Goal: Information Seeking & Learning: Learn about a topic

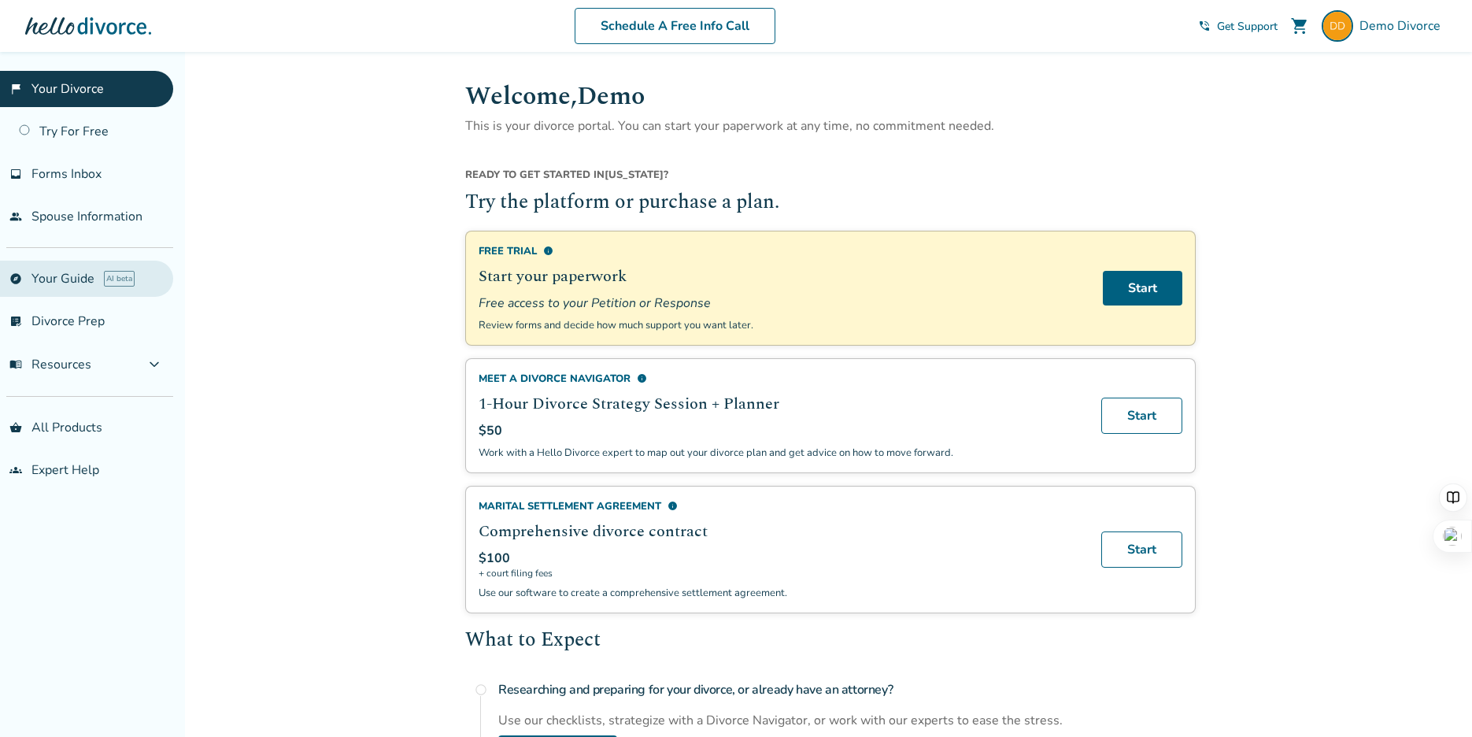
click at [68, 268] on link "explore Your Guide AI beta" at bounding box center [86, 278] width 173 height 36
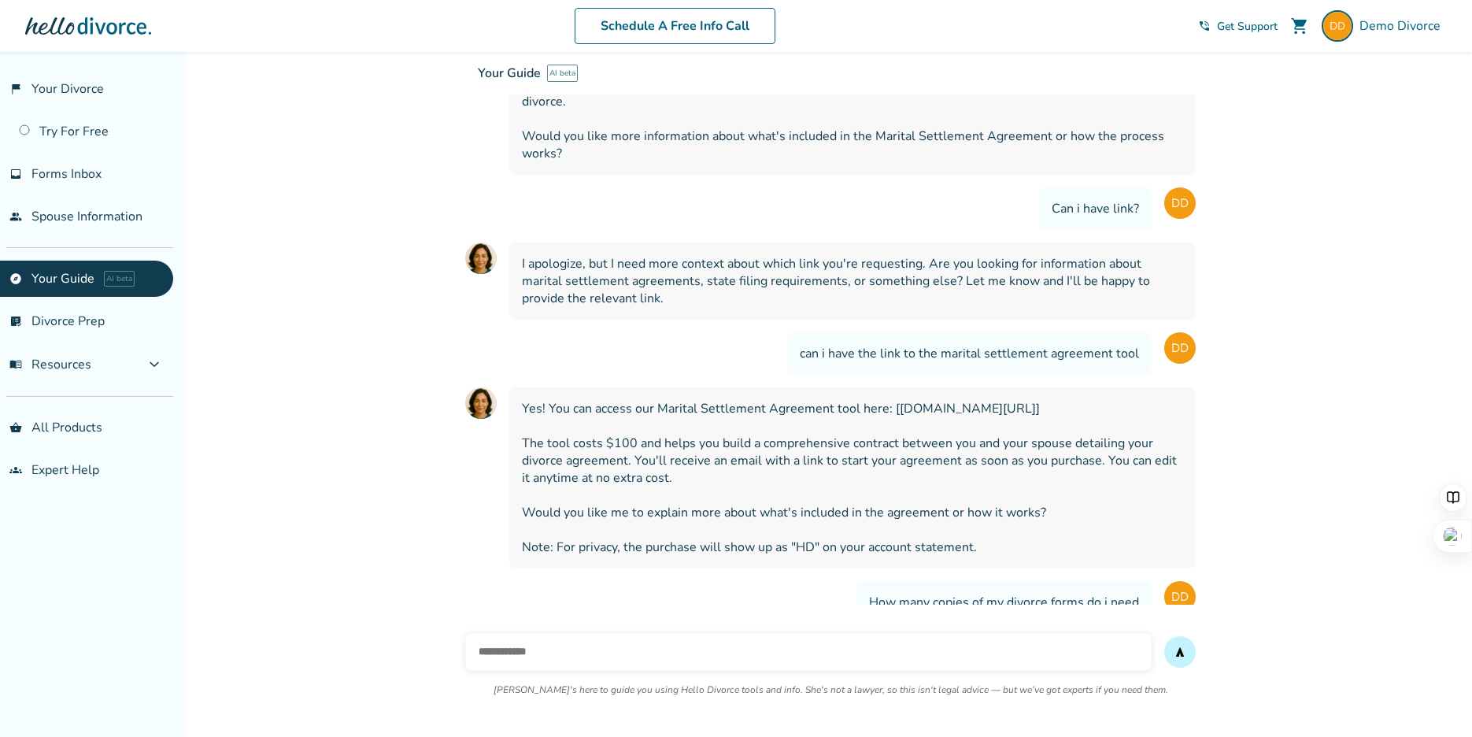
scroll to position [27727, 0]
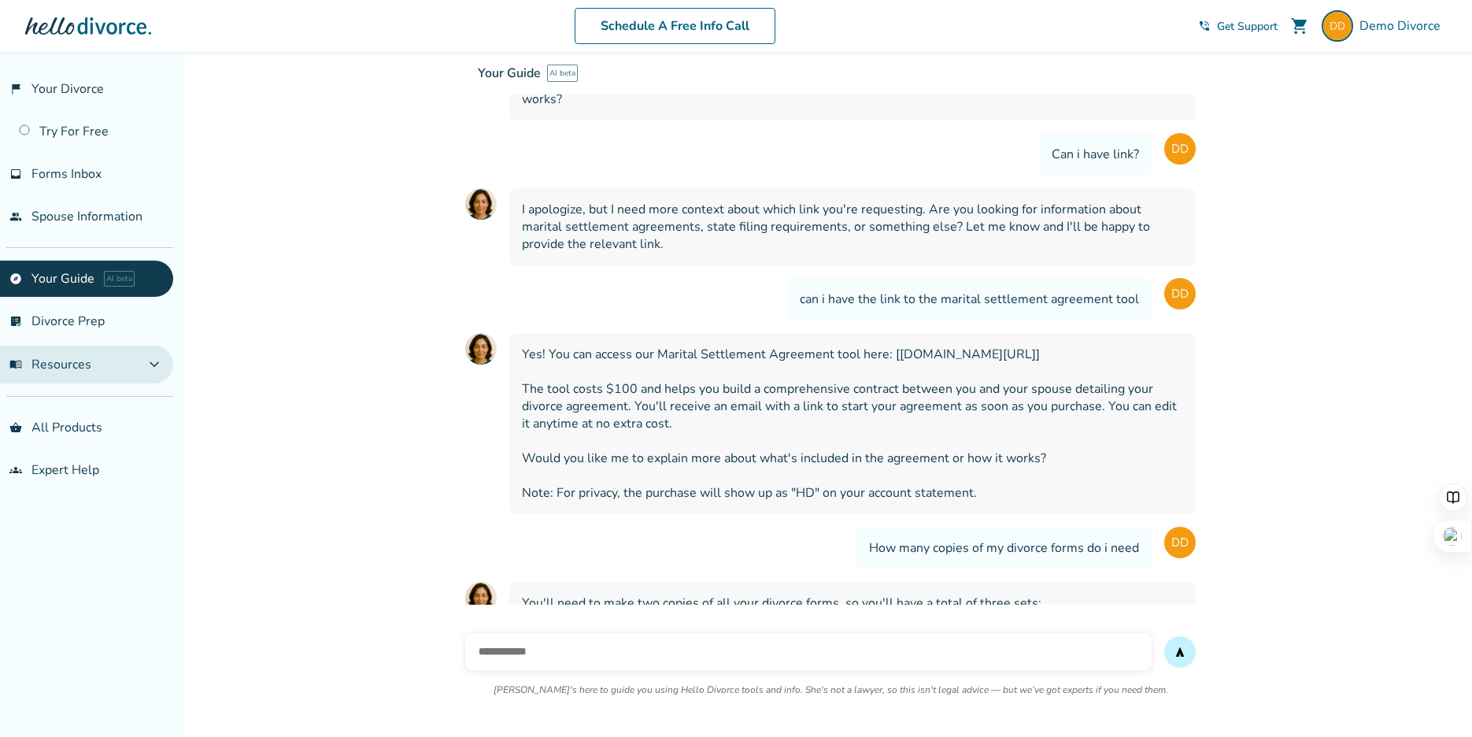
click at [101, 367] on button "menu_book Resources expand_more" at bounding box center [86, 364] width 173 height 38
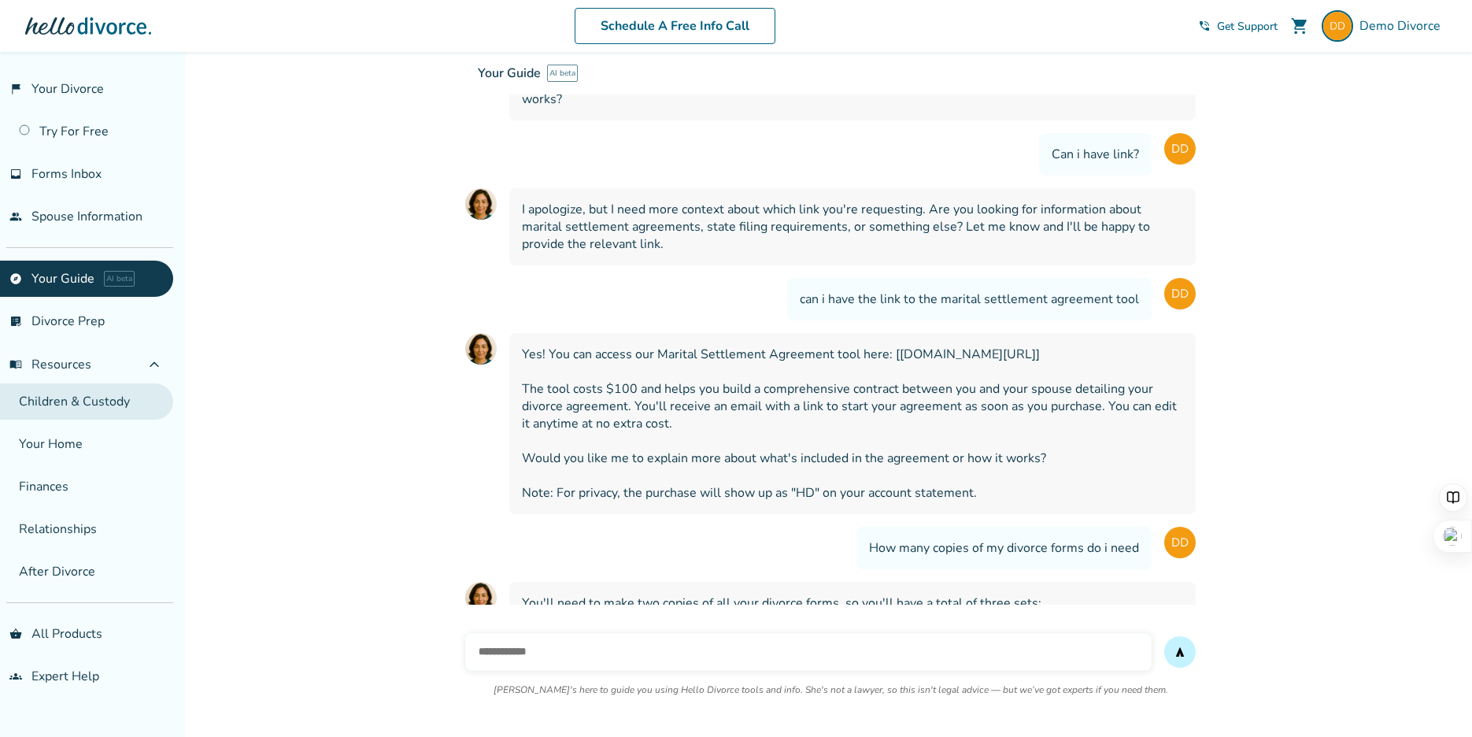
click at [101, 399] on link "Children & Custody" at bounding box center [86, 401] width 173 height 36
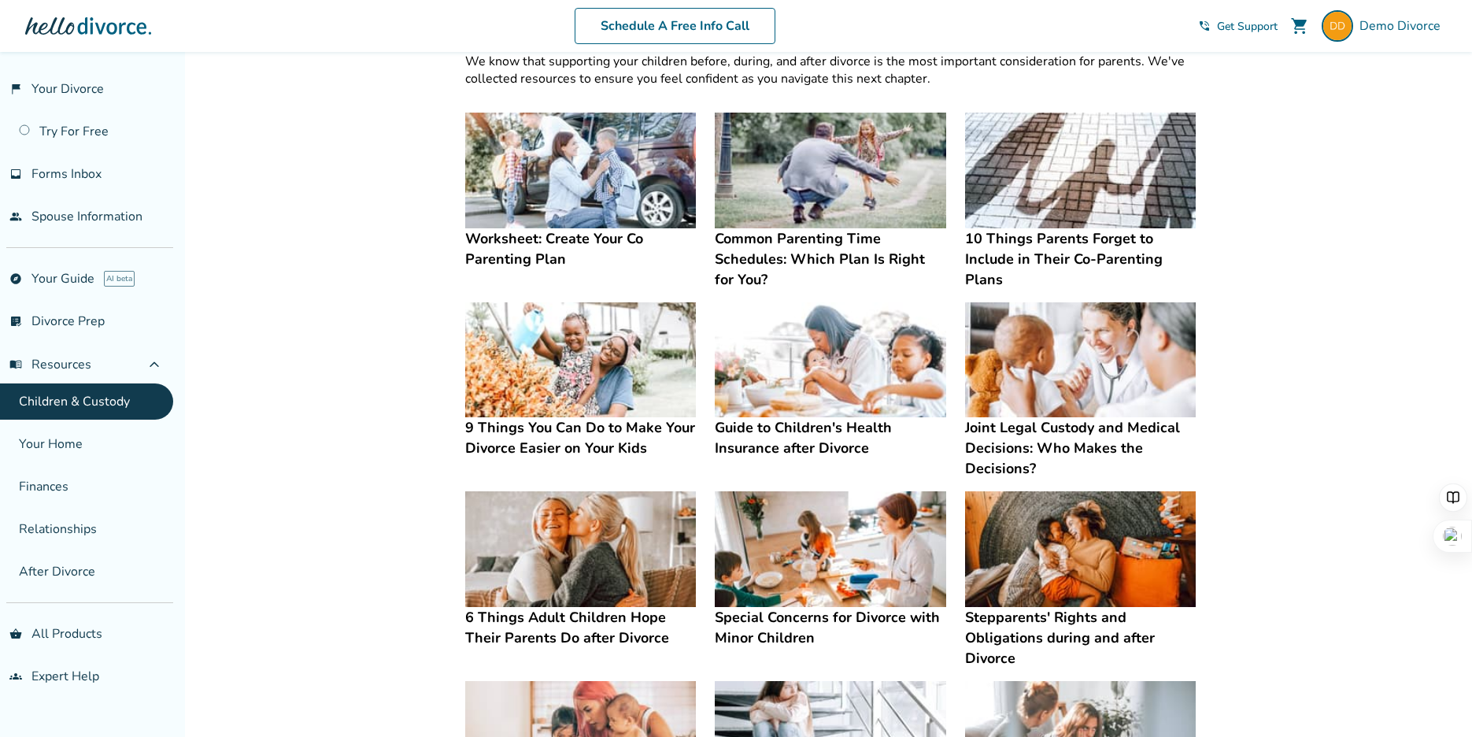
scroll to position [59, 0]
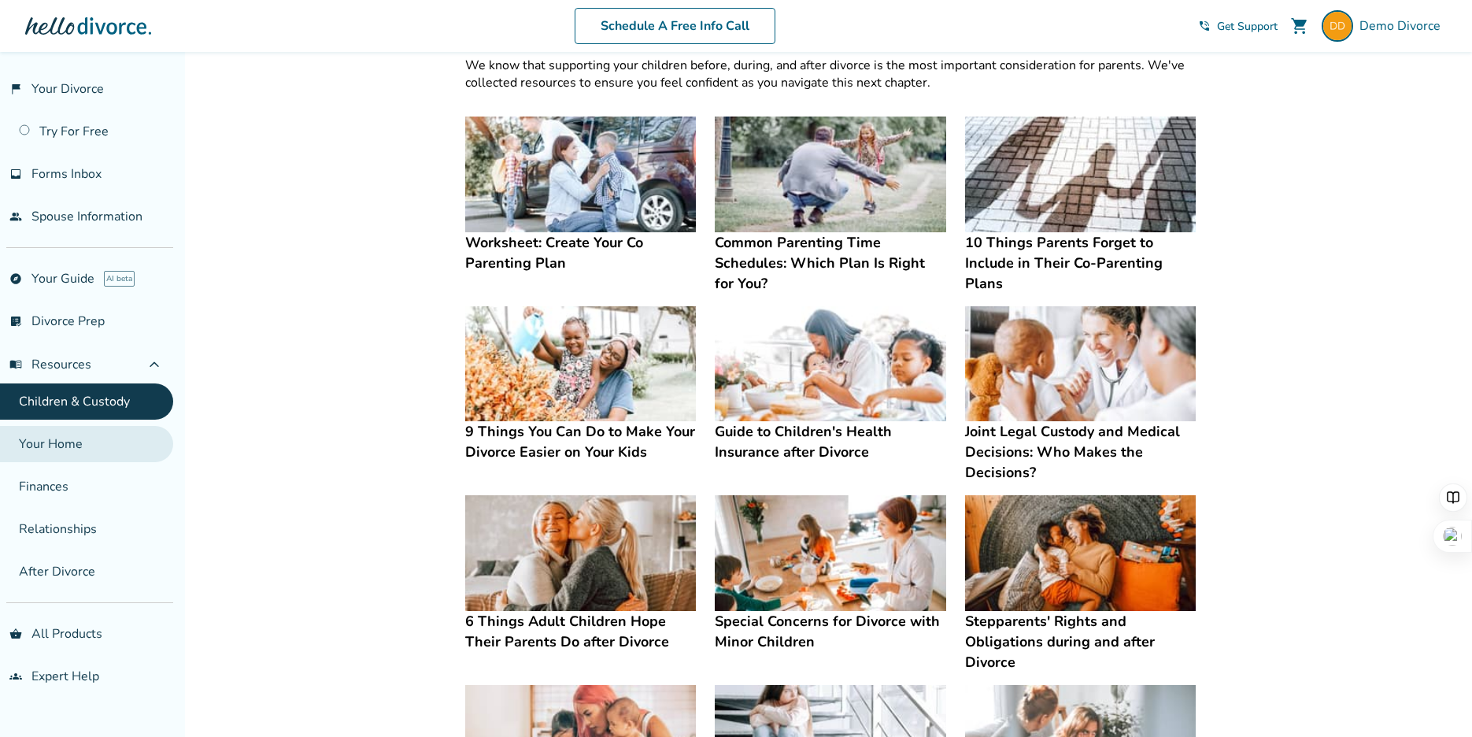
click at [91, 437] on link "Your Home" at bounding box center [86, 444] width 173 height 36
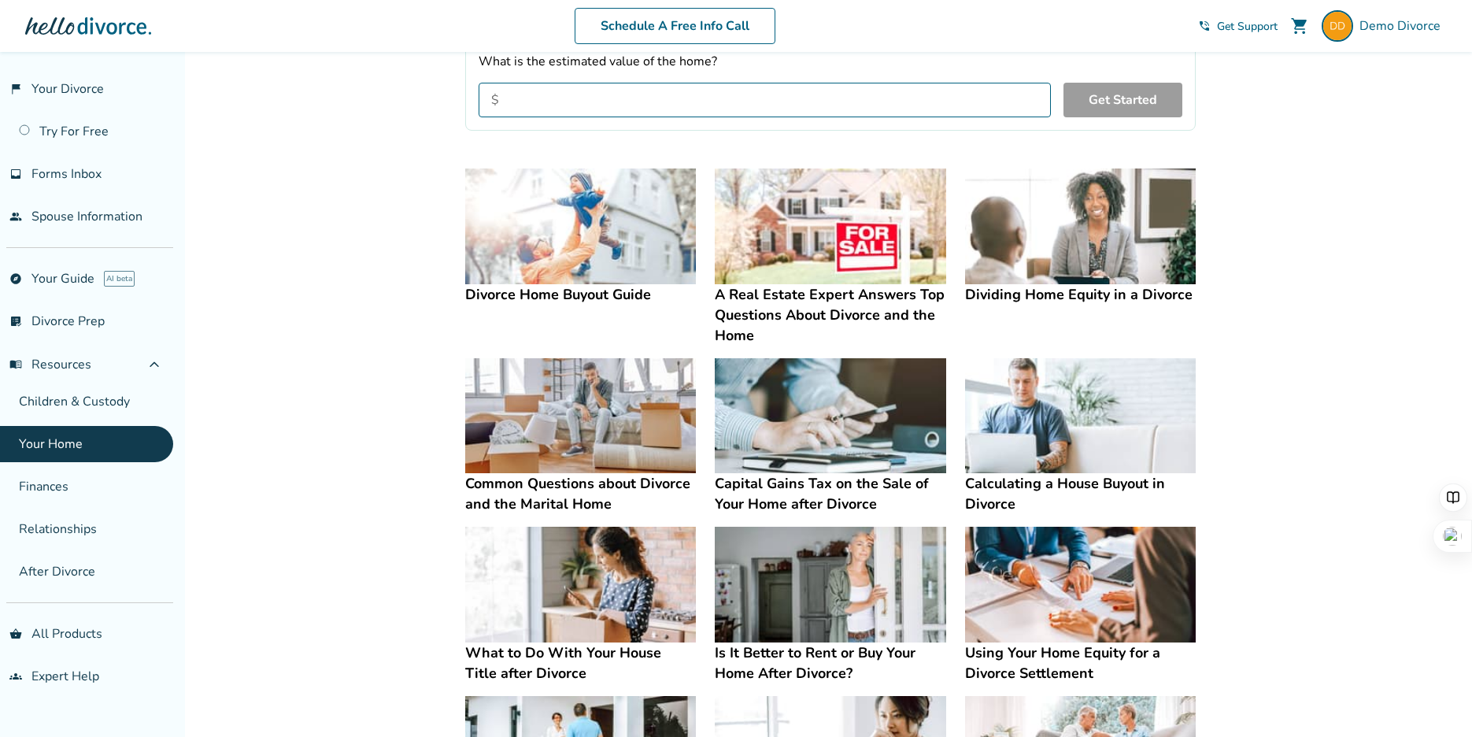
scroll to position [235, 0]
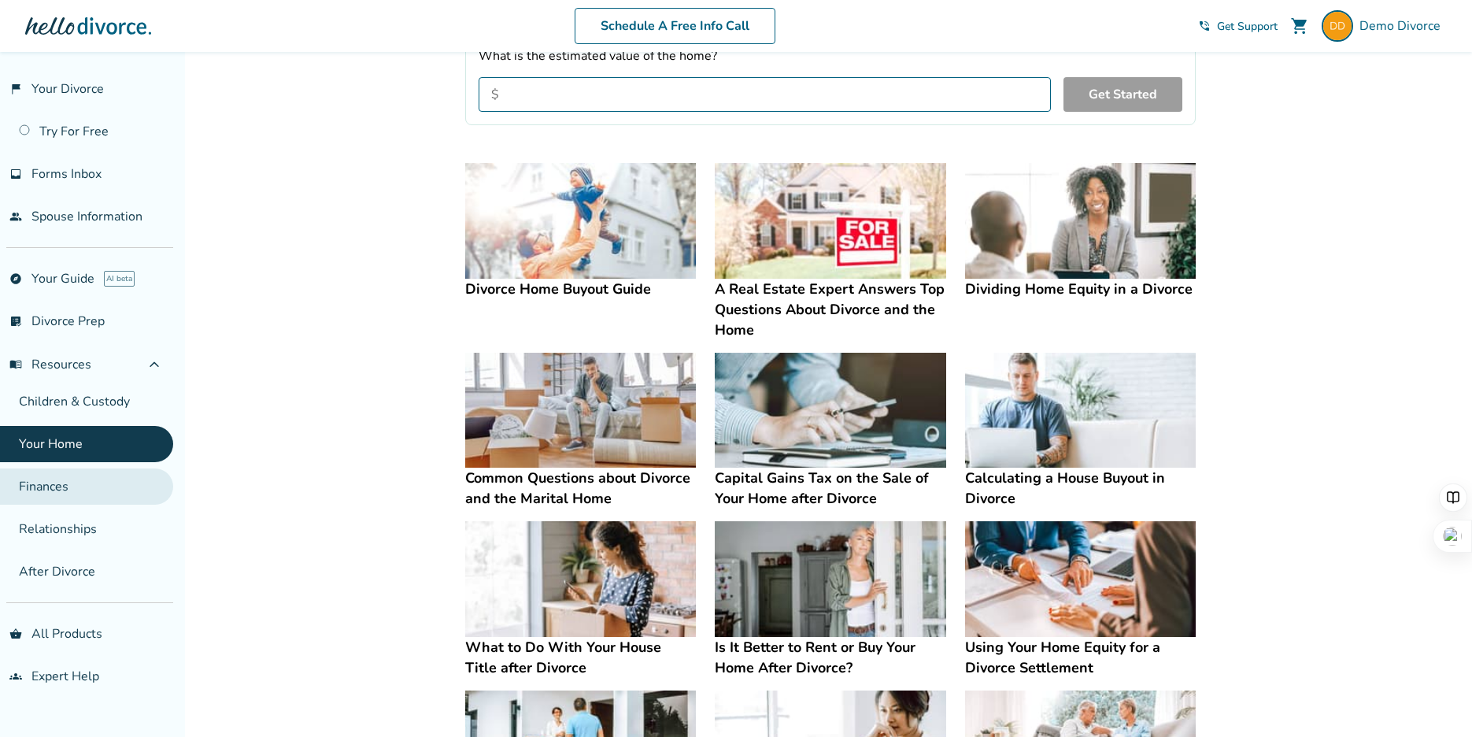
click at [61, 494] on link "Finances" at bounding box center [86, 486] width 173 height 36
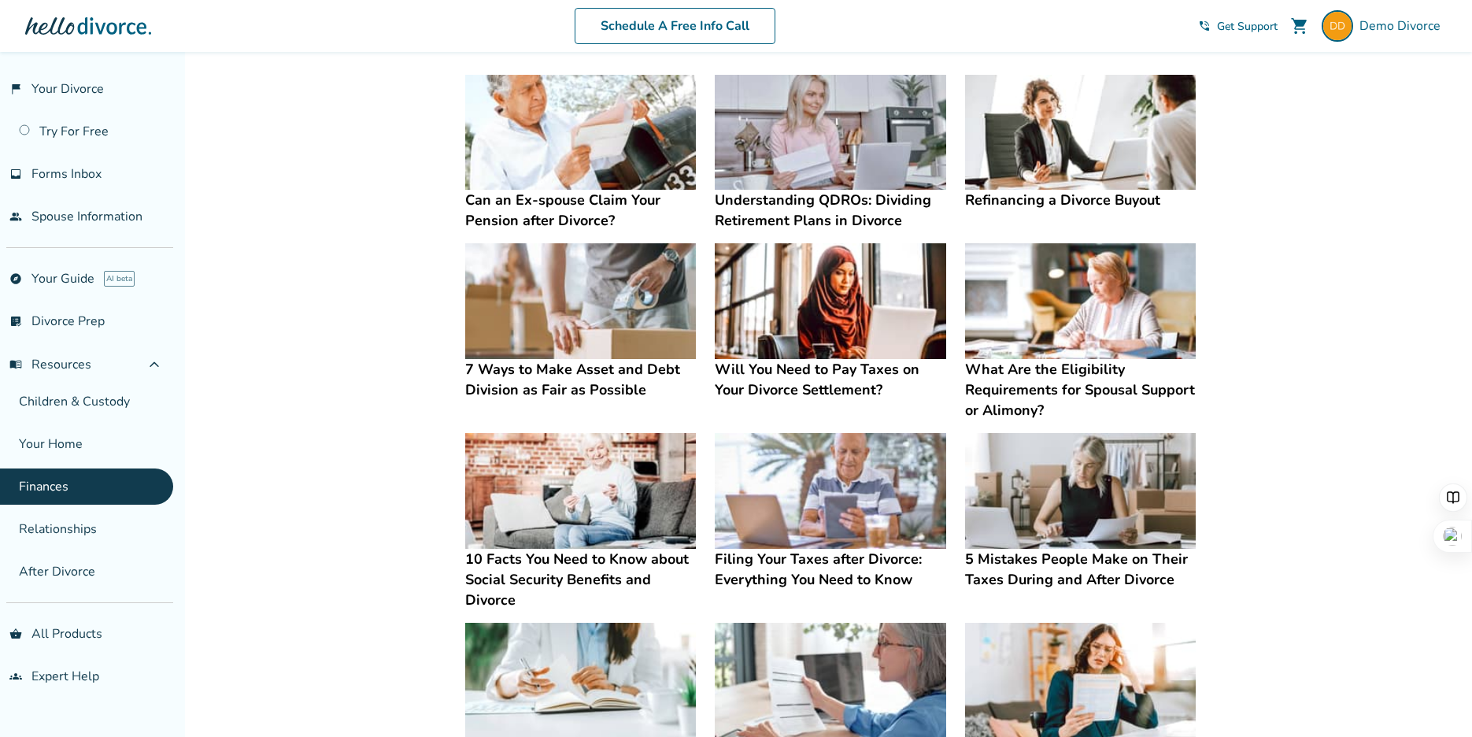
scroll to position [308, 0]
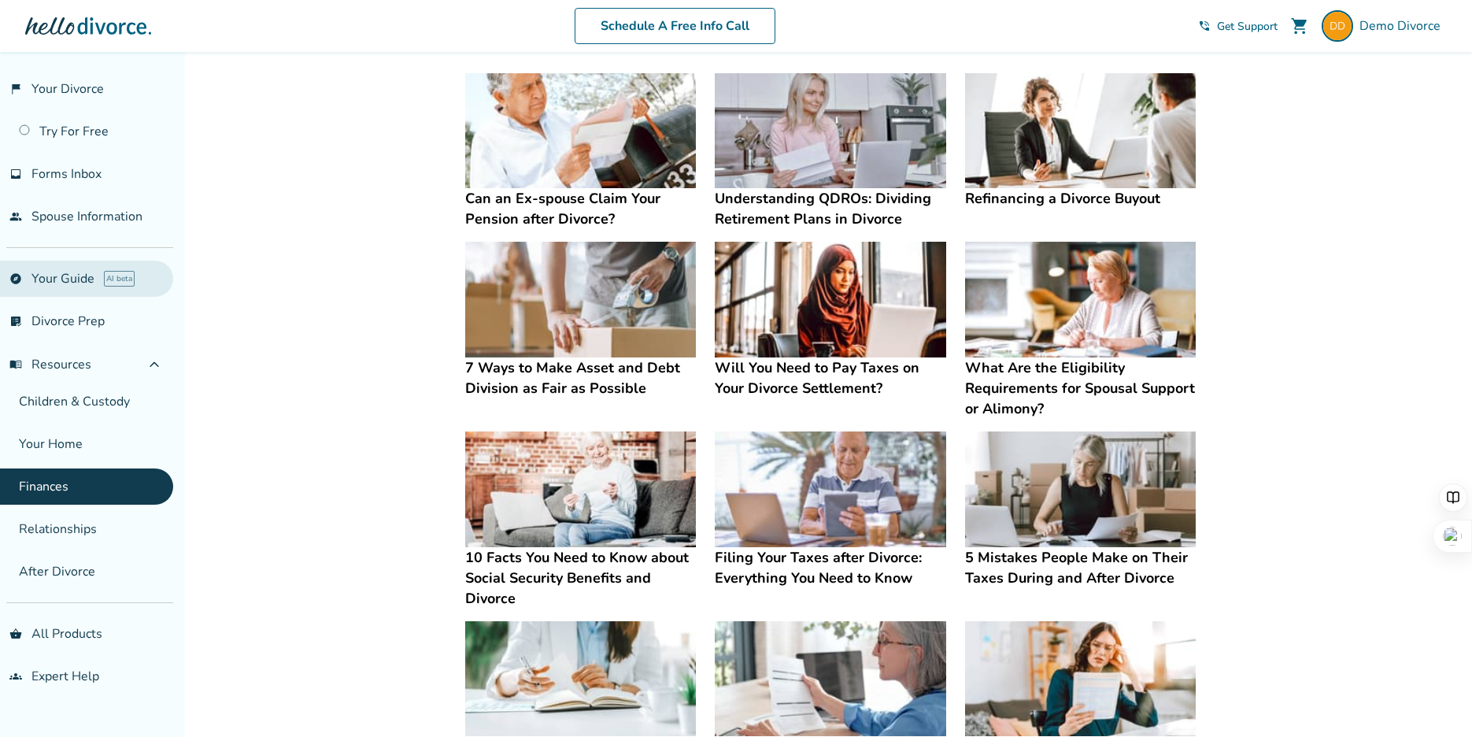
click at [74, 284] on link "explore Your Guide AI beta" at bounding box center [86, 278] width 173 height 36
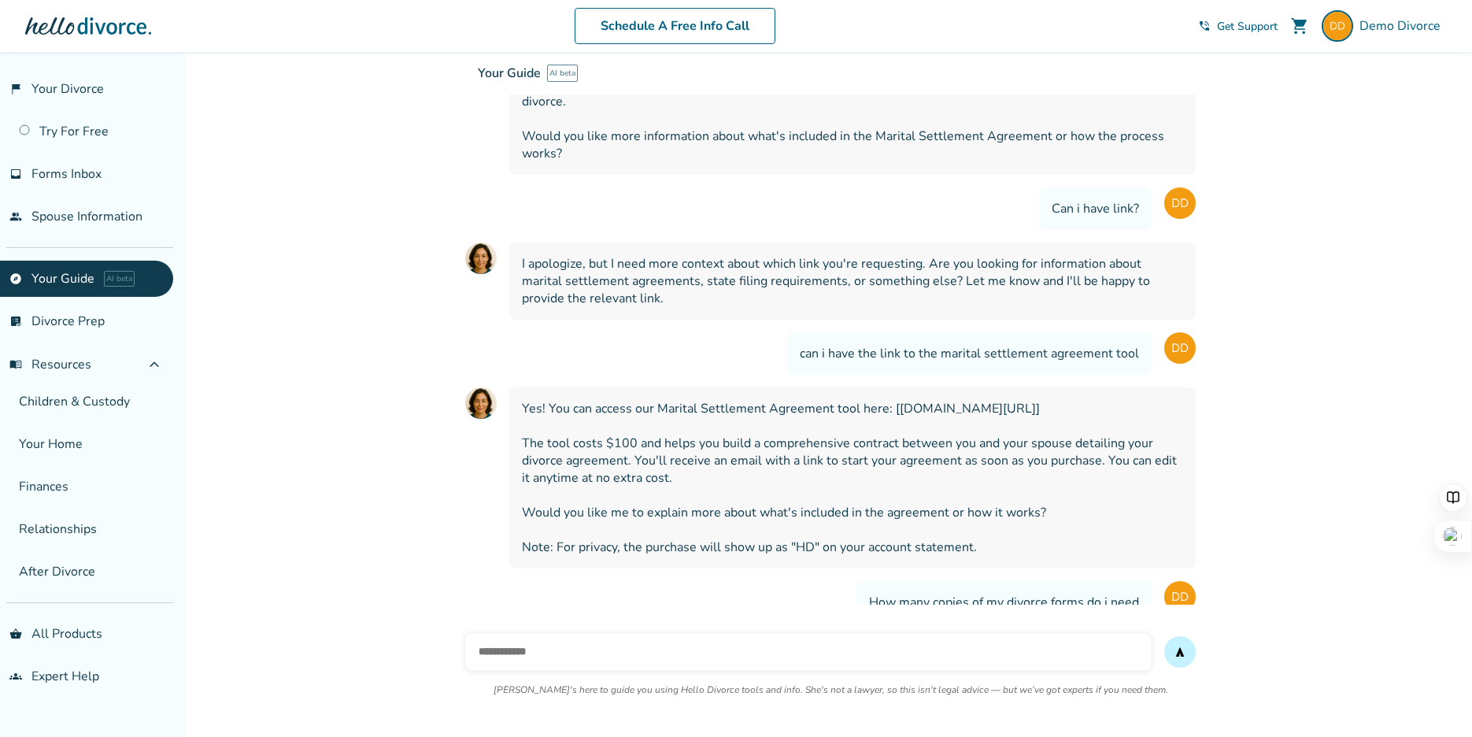
scroll to position [27618, 0]
